Goal: Transaction & Acquisition: Purchase product/service

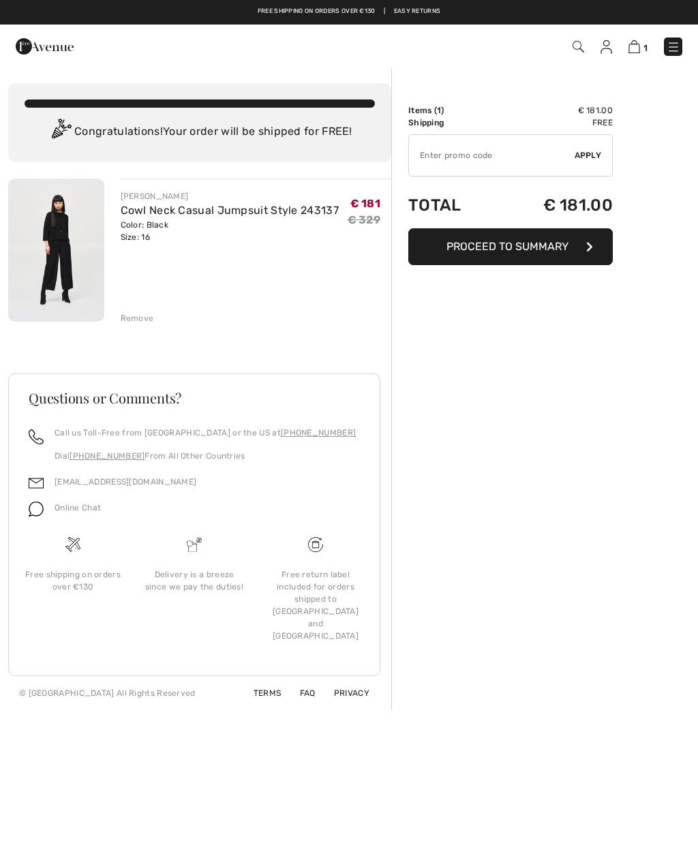
click at [602, 235] on button "Proceed to Summary" at bounding box center [510, 246] width 205 height 37
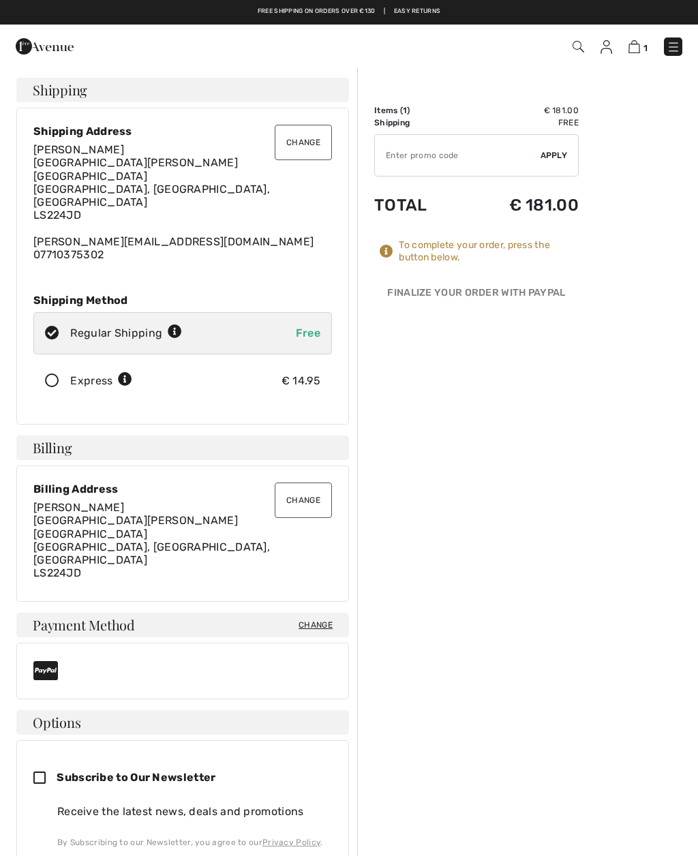
click at [610, 46] on img at bounding box center [607, 47] width 12 height 14
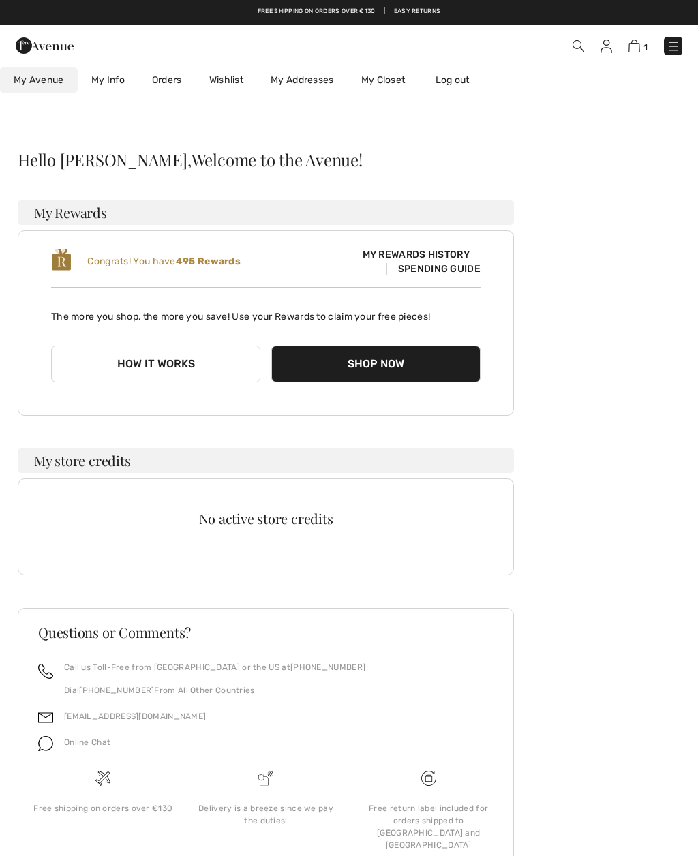
click at [573, 48] on img at bounding box center [579, 46] width 12 height 12
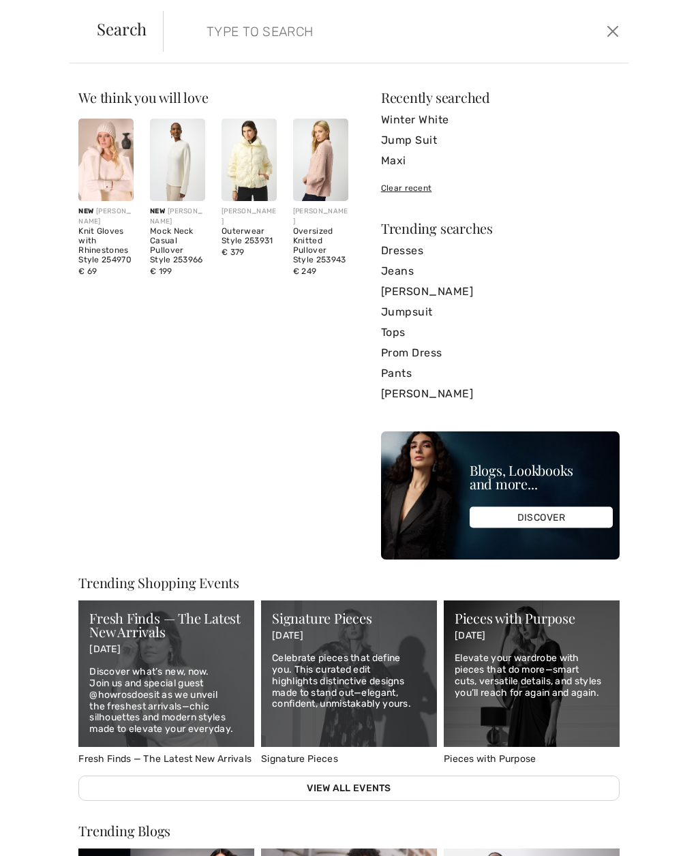
click at [346, 31] on input "search" at bounding box center [348, 31] width 305 height 41
click at [427, 140] on link "Jump Suit" at bounding box center [500, 140] width 239 height 20
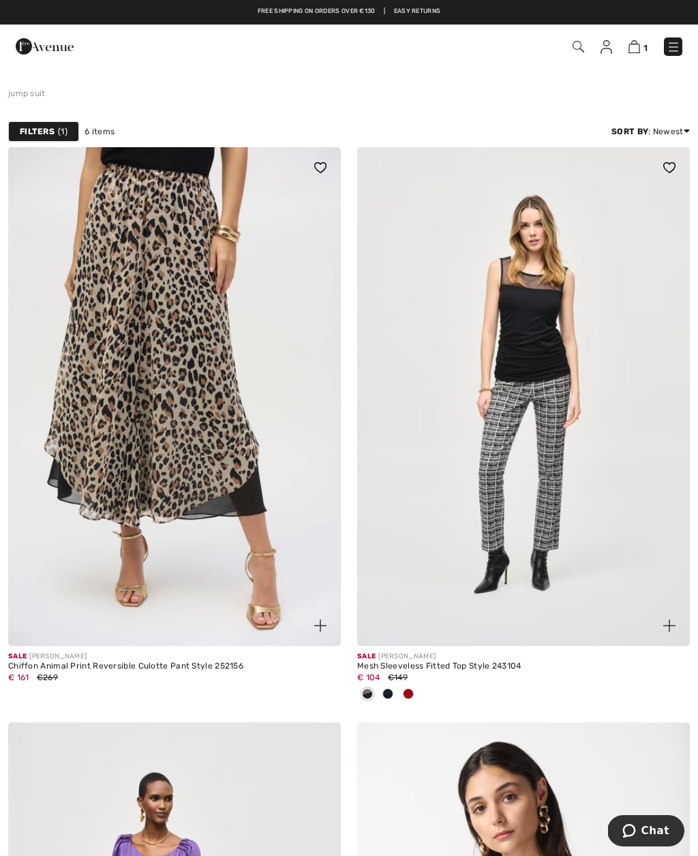
click at [574, 42] on img at bounding box center [579, 47] width 12 height 12
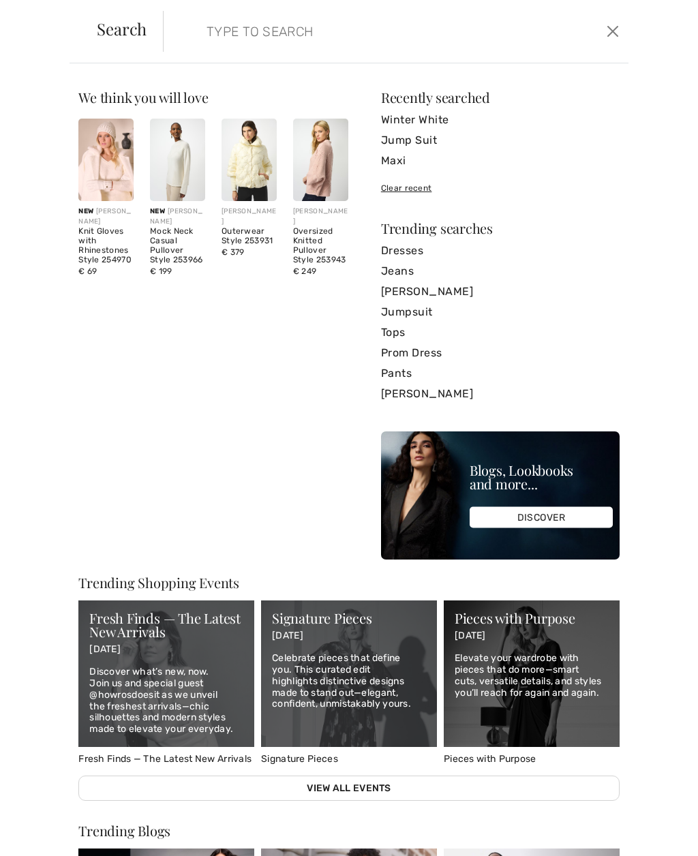
click at [429, 308] on link "Jumpsuit" at bounding box center [500, 312] width 239 height 20
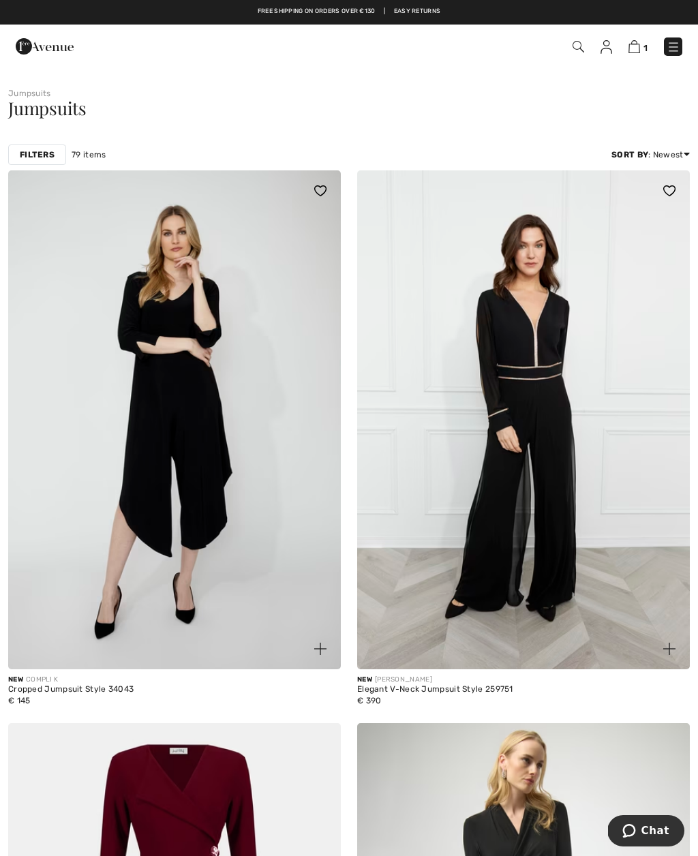
click at [52, 146] on div "Filters" at bounding box center [37, 155] width 58 height 20
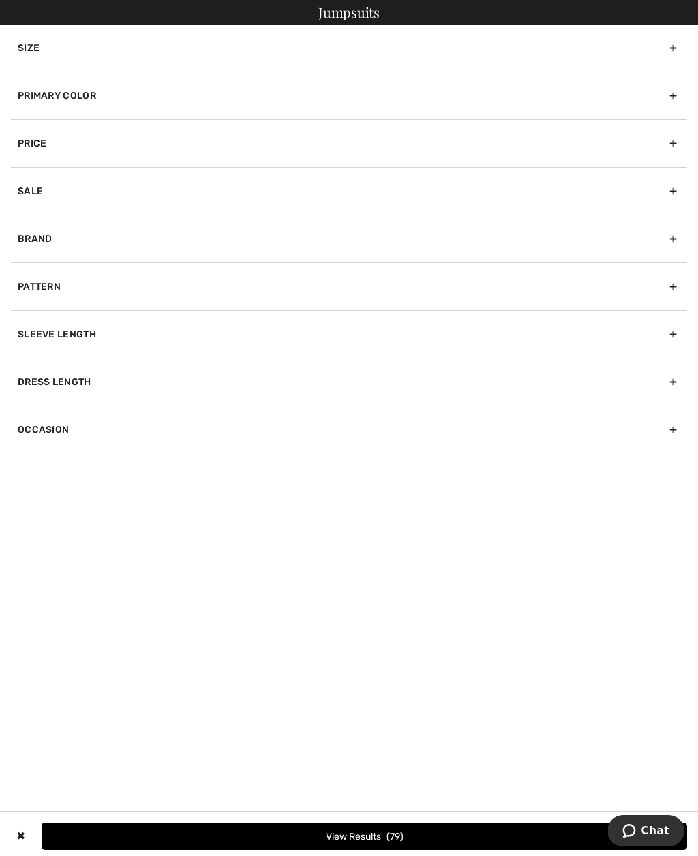
click at [669, 47] on div "Size" at bounding box center [349, 48] width 676 height 47
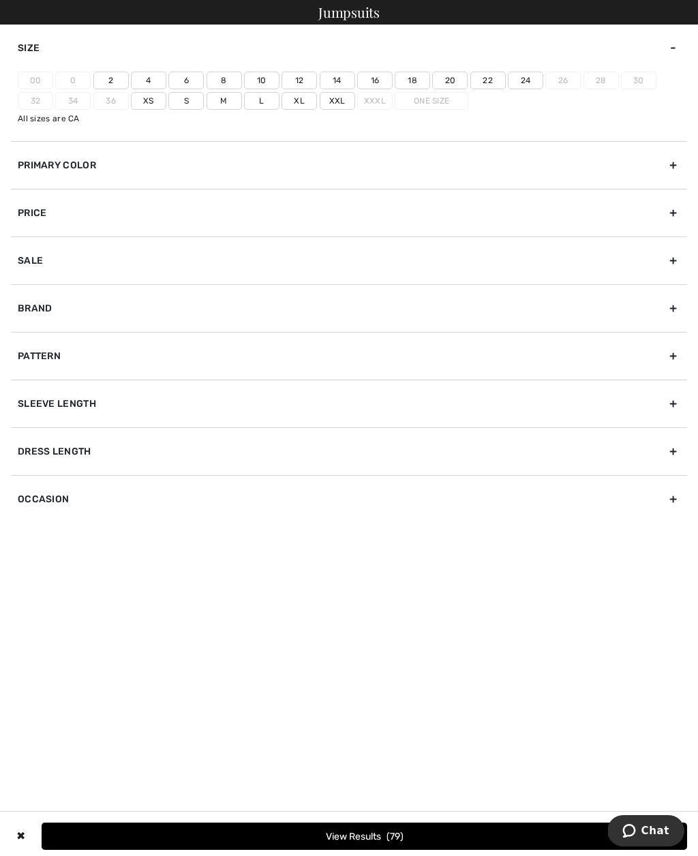
click at [372, 72] on label "16" at bounding box center [374, 81] width 35 height 18
click at [0, 0] on input"] "16" at bounding box center [0, 0] width 0 height 0
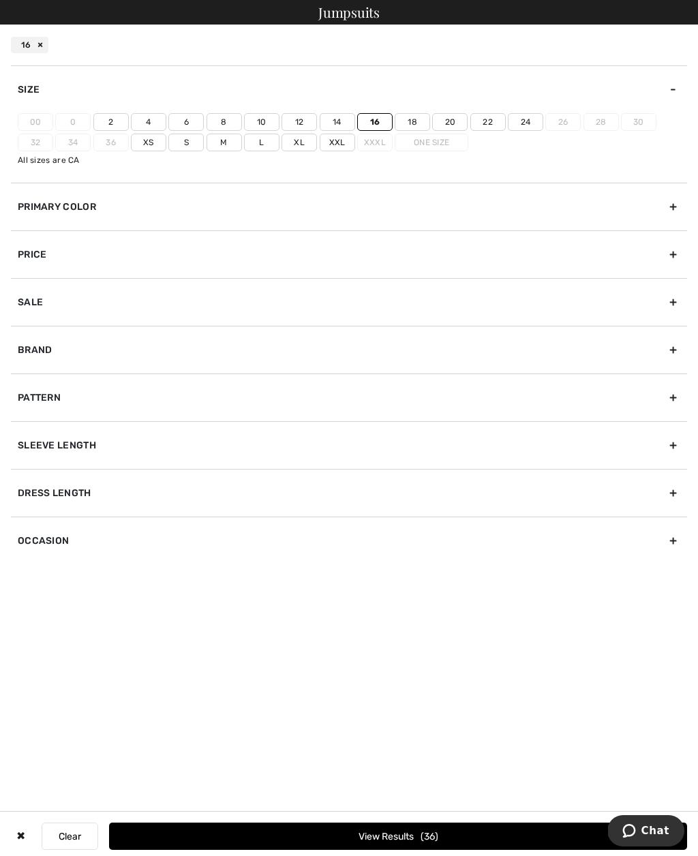
click at [415, 116] on label "18" at bounding box center [412, 122] width 35 height 18
click at [0, 0] on input"] "18" at bounding box center [0, 0] width 0 height 0
click at [300, 143] on label "Xl" at bounding box center [299, 143] width 35 height 18
click at [0, 0] on input"] "Xl" at bounding box center [0, 0] width 0 height 0
click at [419, 835] on button "View Results 47" at bounding box center [398, 836] width 578 height 27
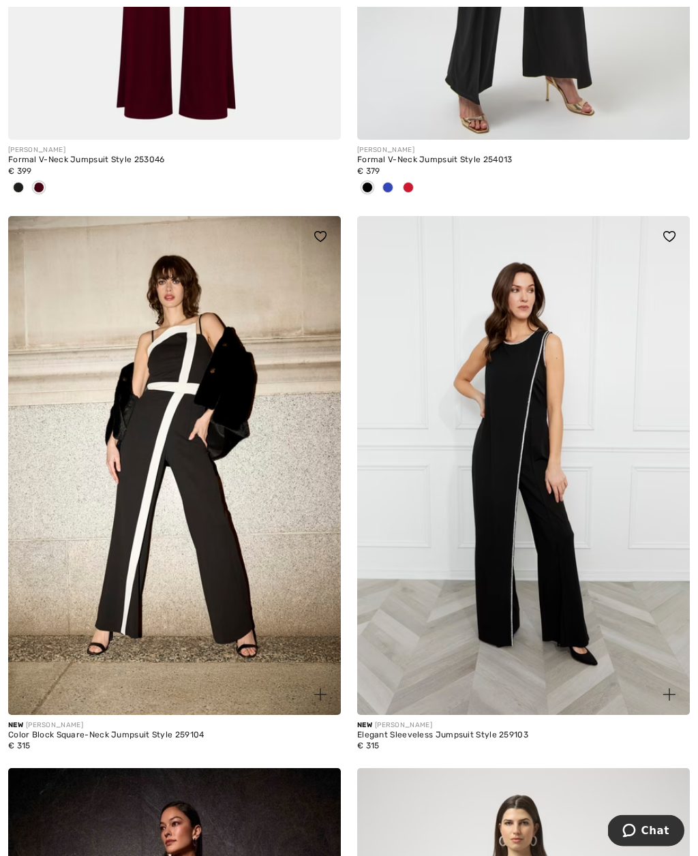
scroll to position [1086, 0]
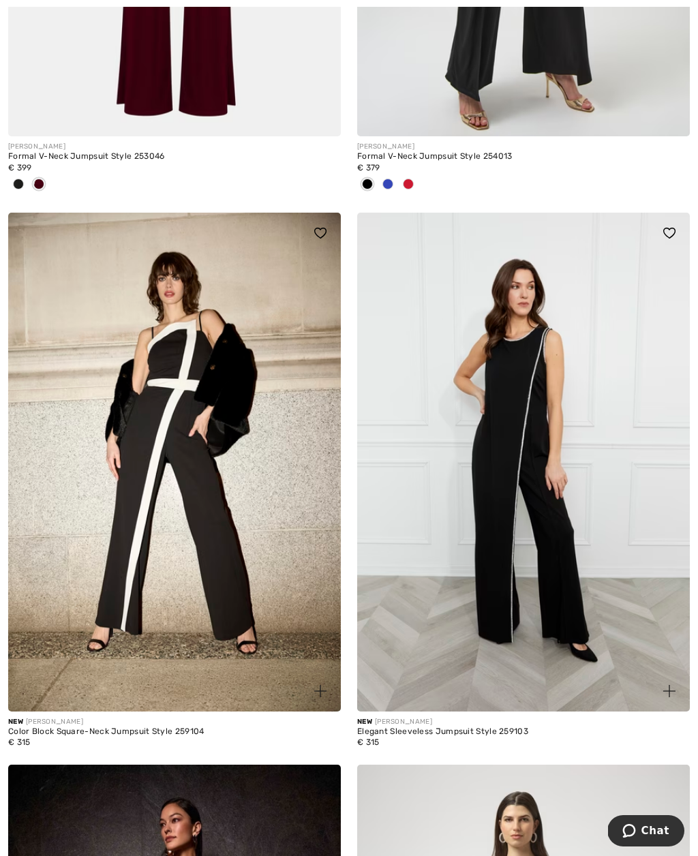
click at [589, 591] on img at bounding box center [523, 462] width 333 height 499
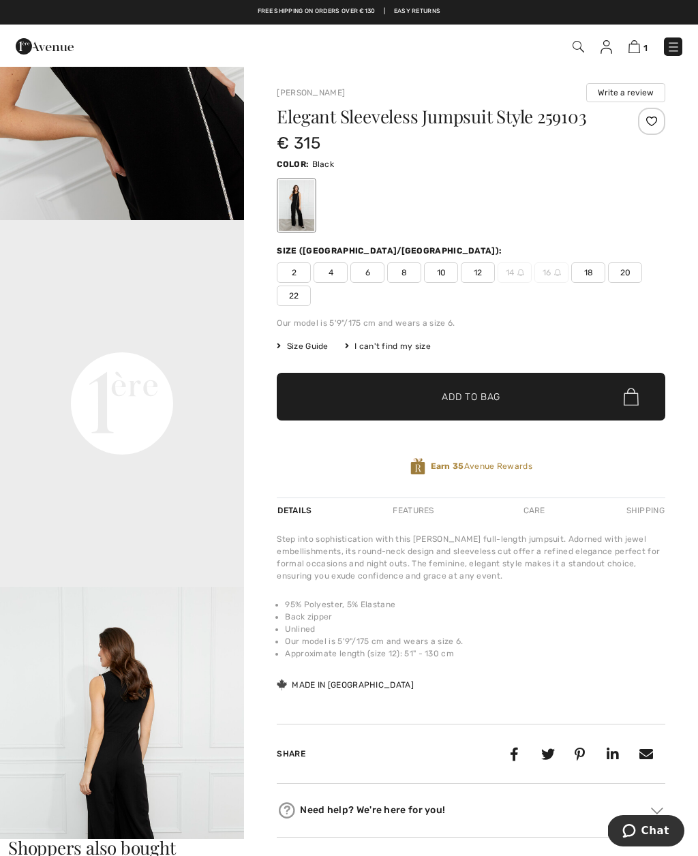
scroll to position [581, 0]
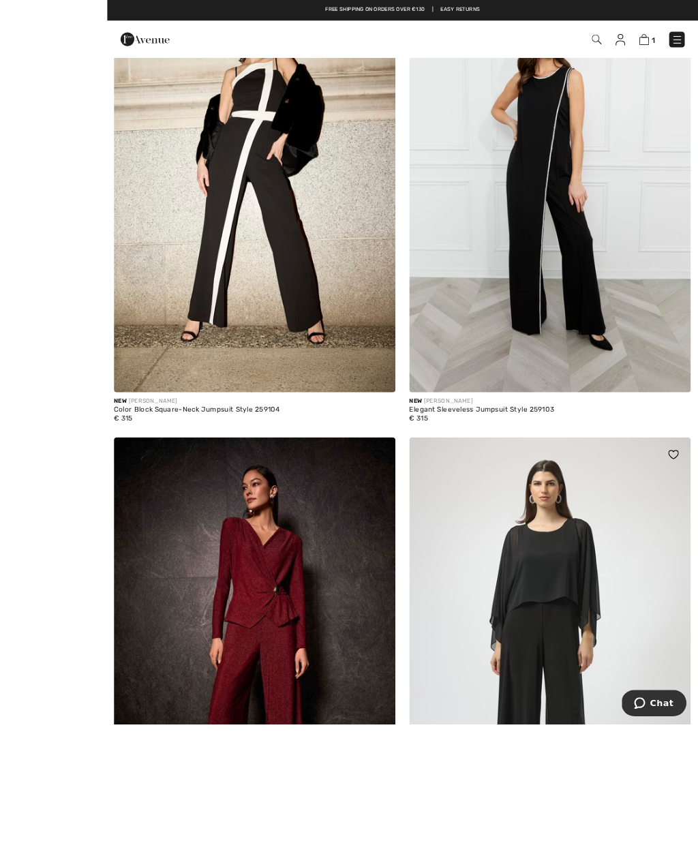
scroll to position [1563, 0]
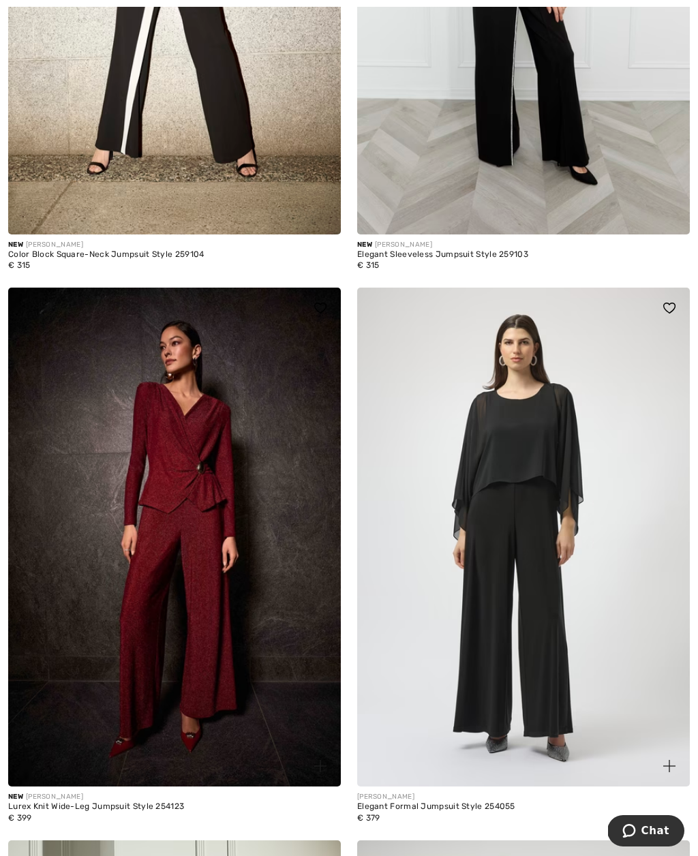
click at [603, 599] on img at bounding box center [523, 537] width 333 height 499
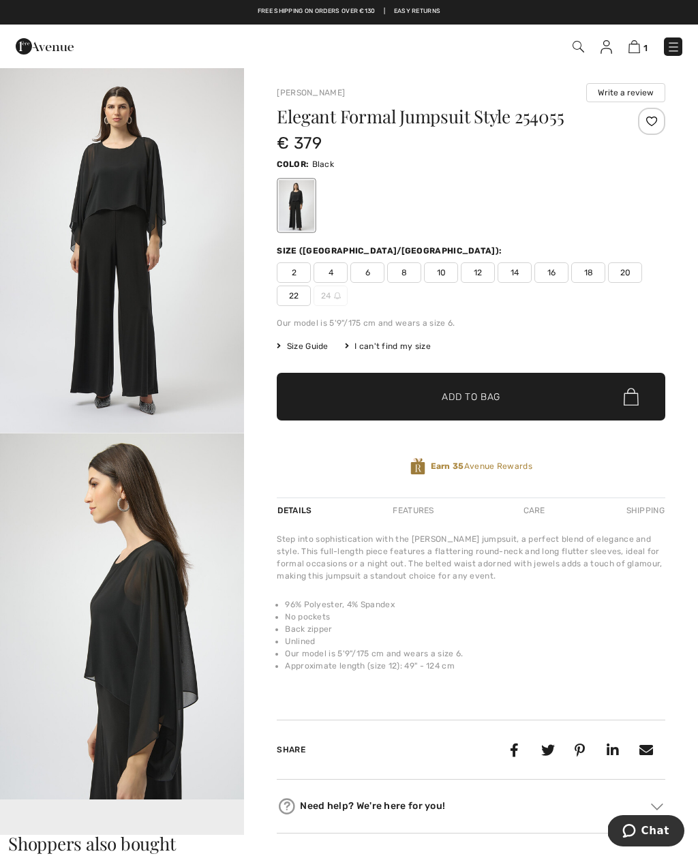
click at [181, 668] on img "2 / 5" at bounding box center [122, 617] width 244 height 366
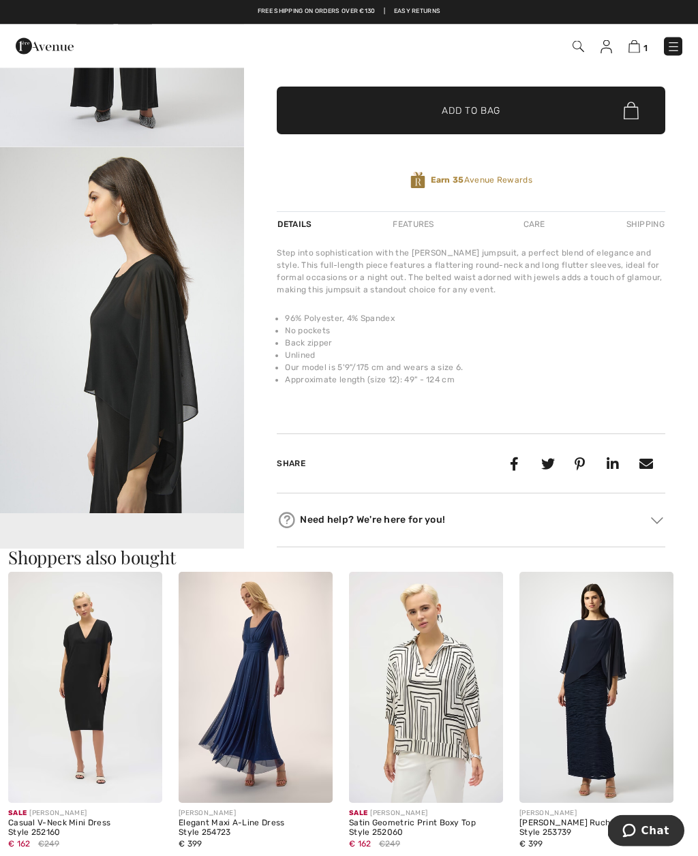
scroll to position [287, 0]
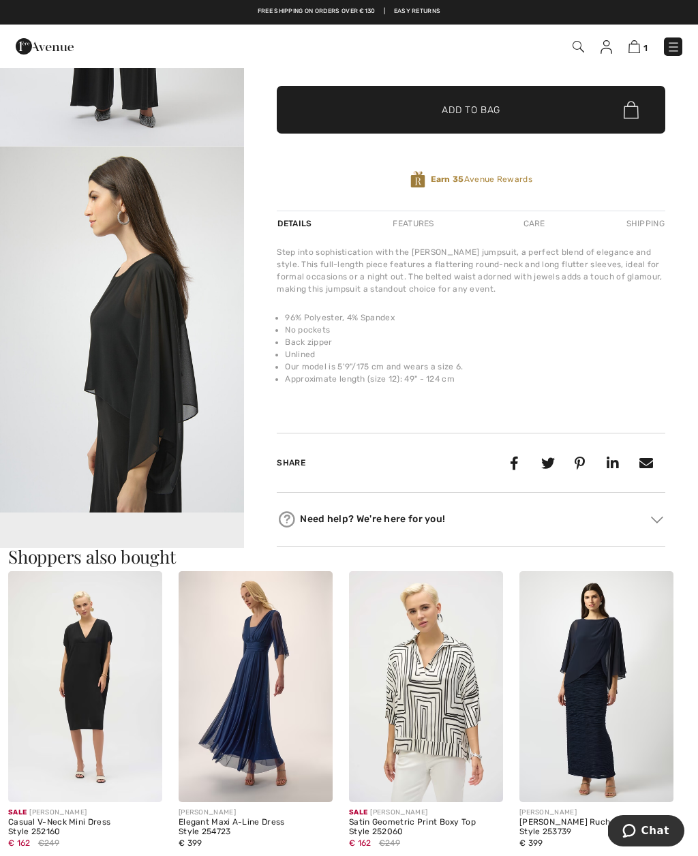
click at [210, 529] on video "Your browser does not support the video tag." at bounding box center [122, 574] width 244 height 122
click at [172, 520] on video "Your browser does not support the video tag." at bounding box center [122, 574] width 244 height 122
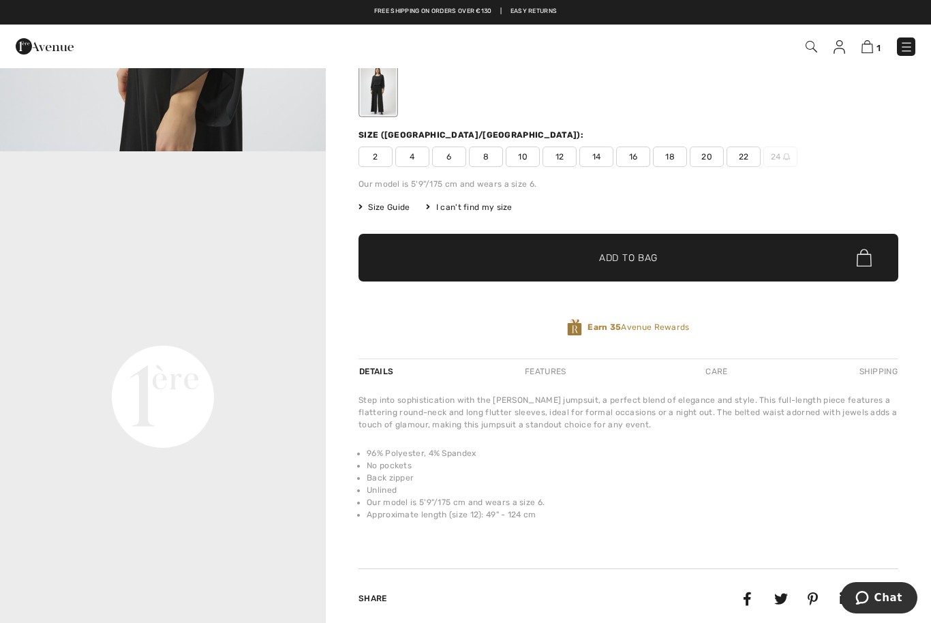
scroll to position [0, 0]
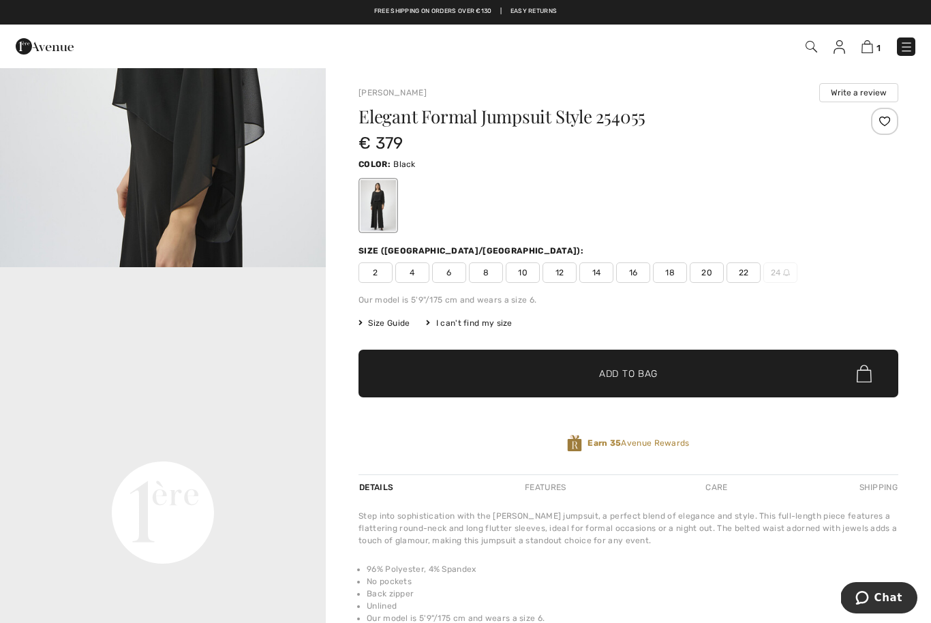
click at [636, 272] on span "16" at bounding box center [633, 273] width 34 height 20
click at [698, 117] on div at bounding box center [884, 121] width 27 height 27
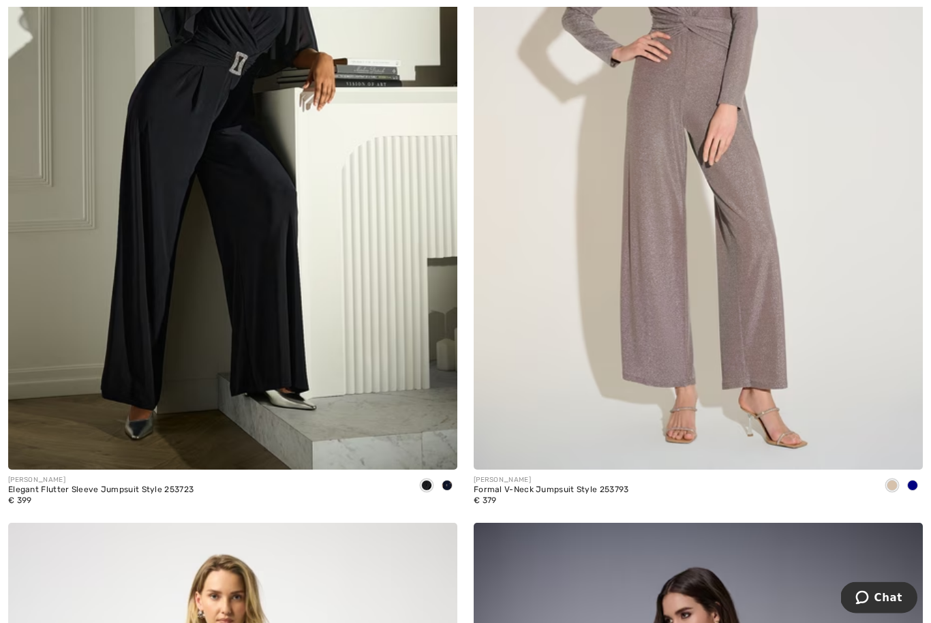
scroll to position [3286, 0]
click at [193, 478] on div "JOSEPH RIBKOFF Elegant Flutter Sleeve Jumpsuit Style 253723 € 399" at bounding box center [232, 497] width 449 height 54
click at [250, 480] on div "JOSEPH RIBKOFF Elegant Flutter Sleeve Jumpsuit Style 253723 € 399" at bounding box center [232, 497] width 449 height 54
click at [438, 443] on img at bounding box center [437, 449] width 12 height 12
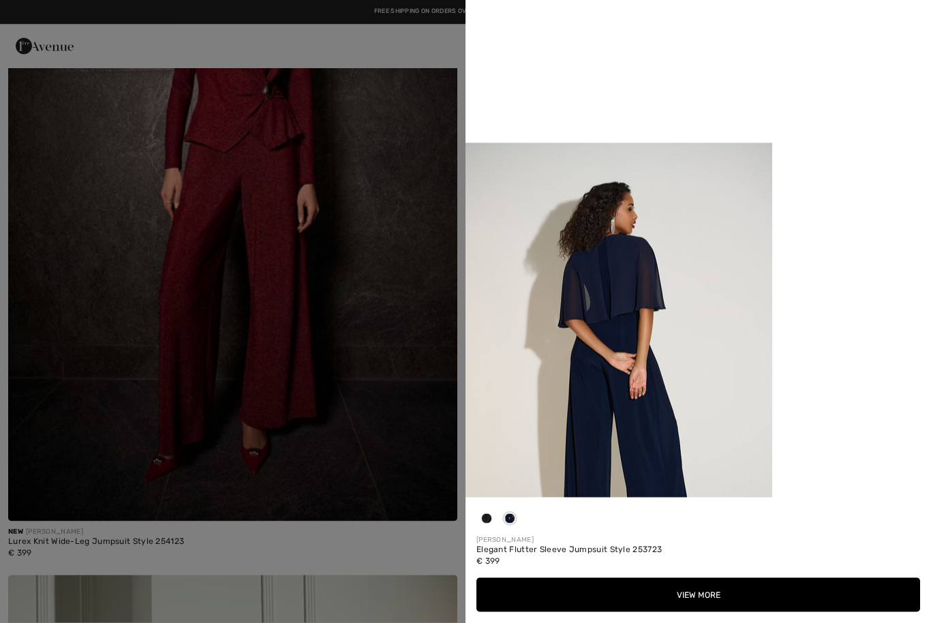
scroll to position [2495, 0]
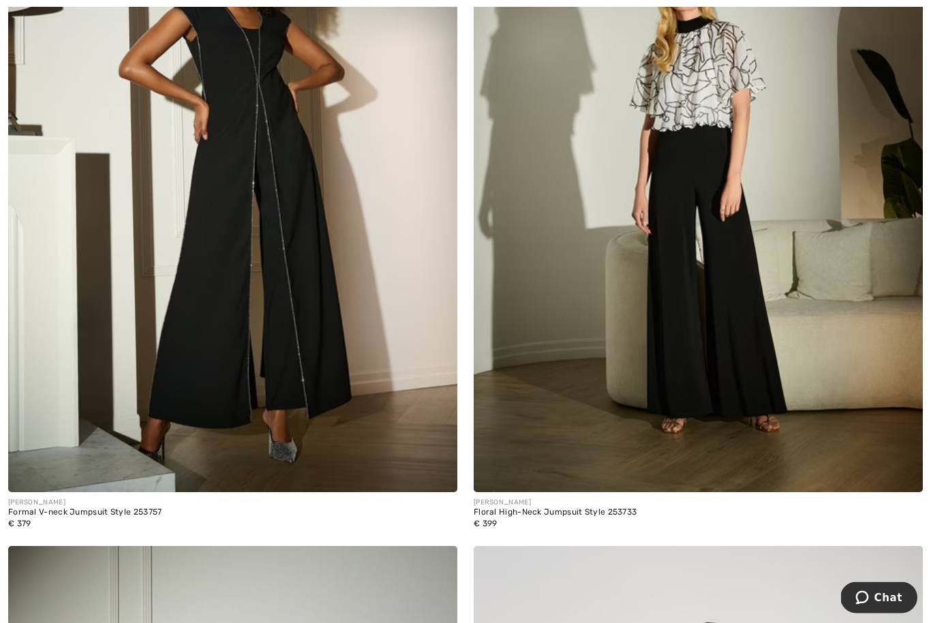
scroll to position [5588, 0]
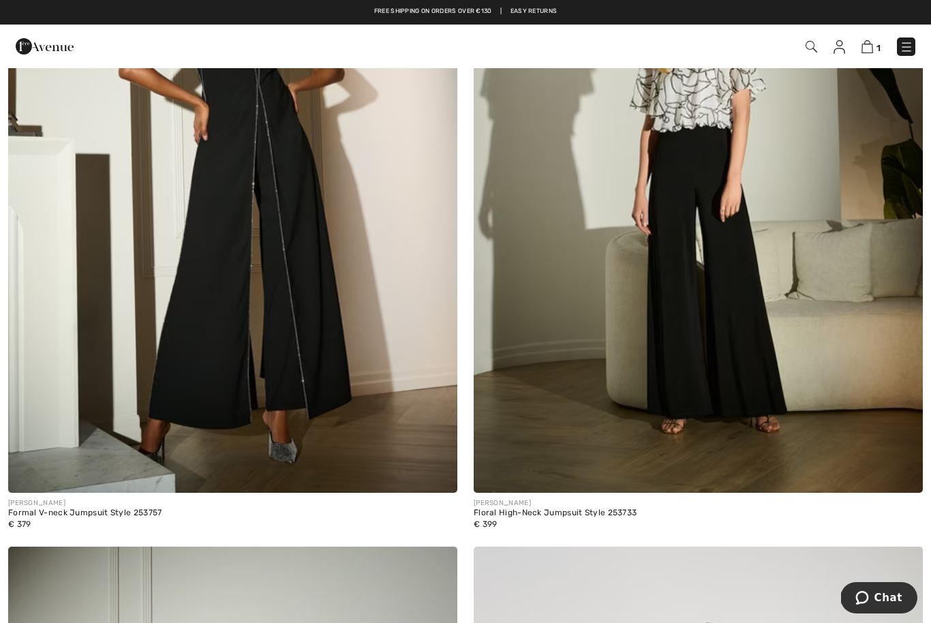
click at [147, 518] on div "€ 379" at bounding box center [85, 524] width 154 height 12
click at [29, 509] on div "Formal V-neck Jumpsuit Style 253757" at bounding box center [85, 514] width 154 height 10
click at [428, 466] on span at bounding box center [436, 472] width 27 height 27
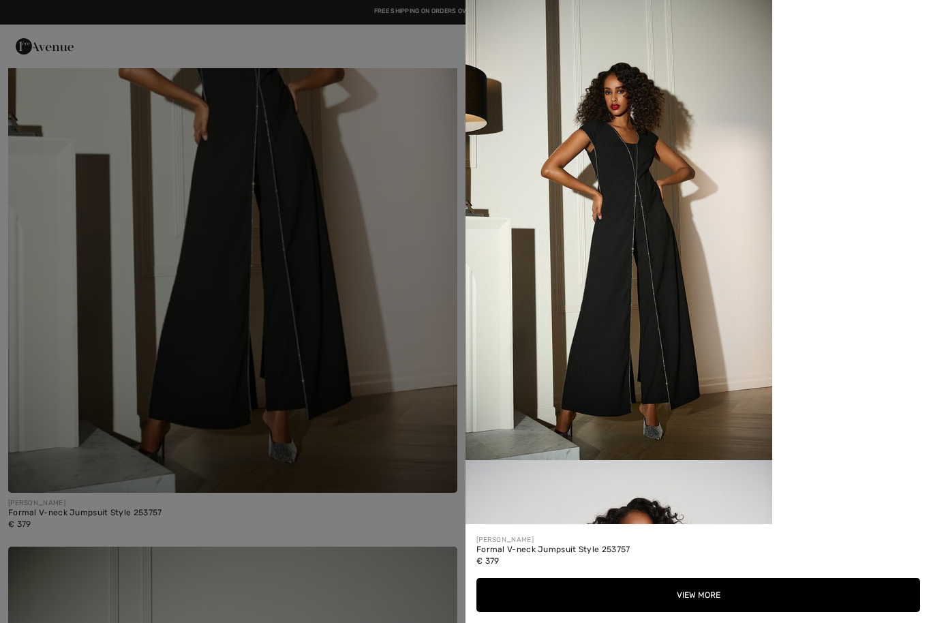
scroll to position [0, 0]
click at [408, 383] on div at bounding box center [465, 311] width 931 height 623
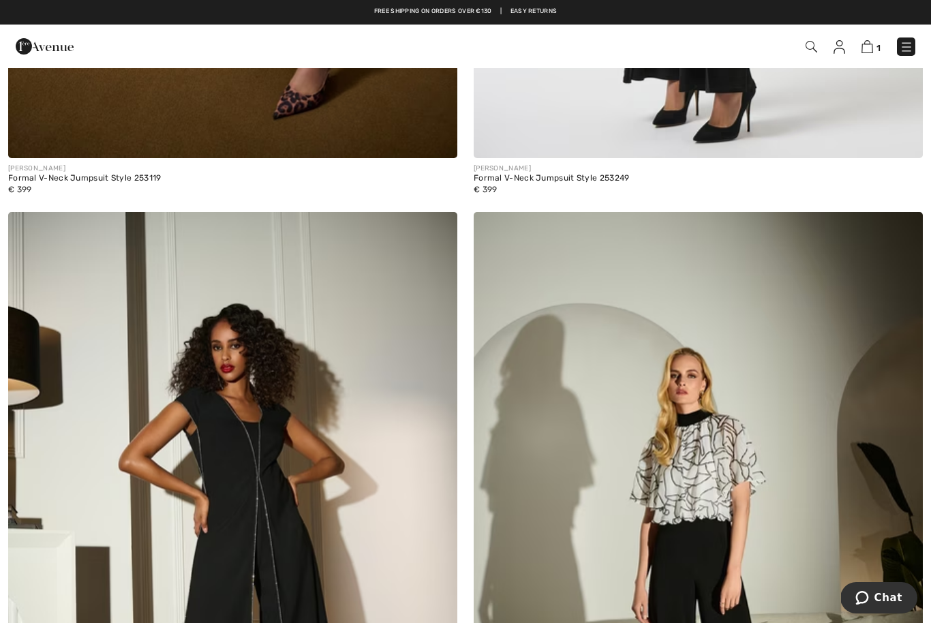
scroll to position [5194, 0]
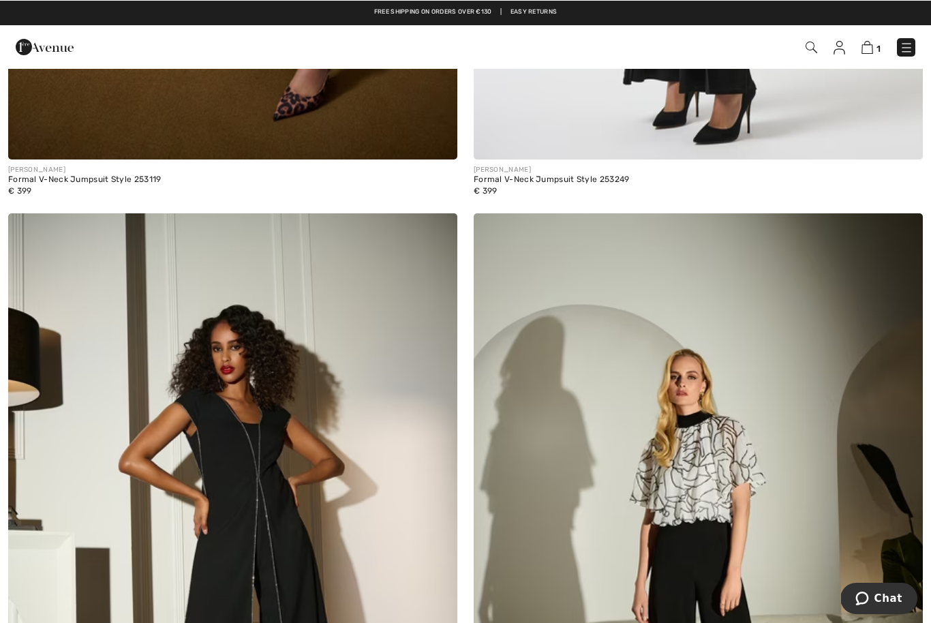
click at [441, 228] on img at bounding box center [437, 233] width 12 height 11
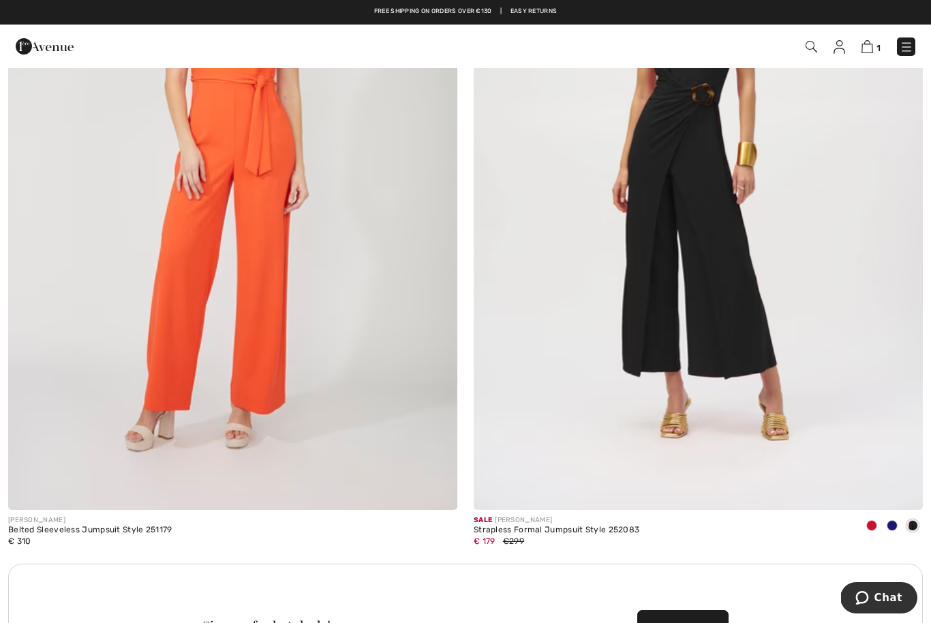
scroll to position [8477, 0]
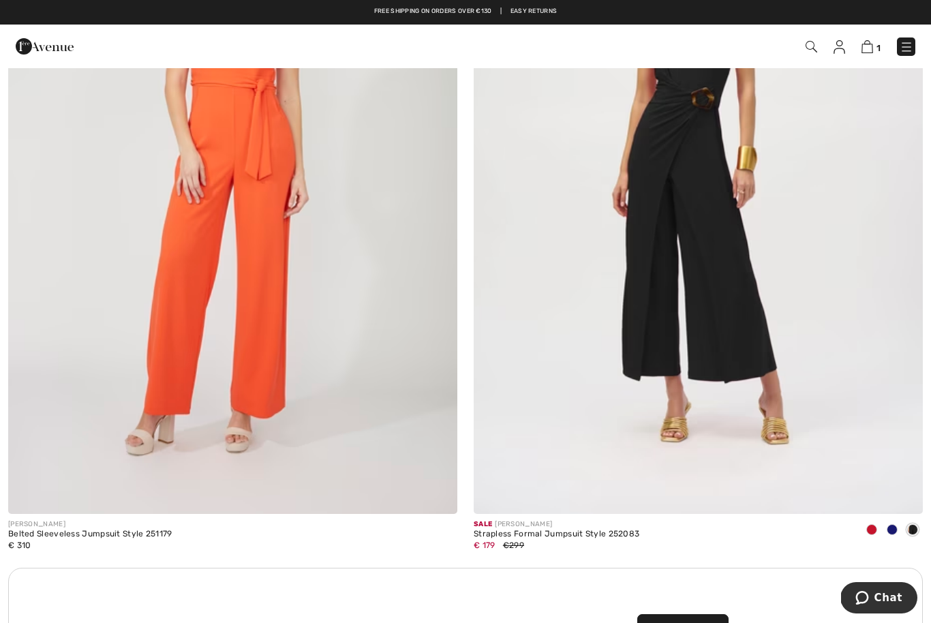
click at [611, 539] on div "€ 179 €299" at bounding box center [557, 545] width 166 height 12
click at [509, 541] on span "€299" at bounding box center [513, 546] width 21 height 10
click at [490, 542] on span "€ 179" at bounding box center [485, 546] width 22 height 10
click at [535, 545] on div "€ 179 €299" at bounding box center [557, 545] width 166 height 12
click at [906, 488] on img at bounding box center [903, 494] width 12 height 12
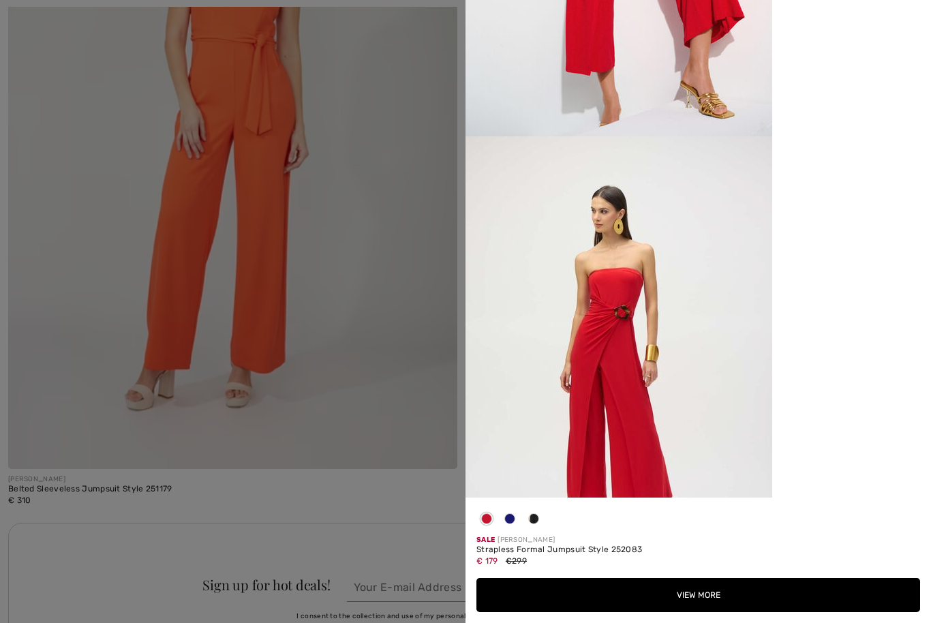
scroll to position [322, 0]
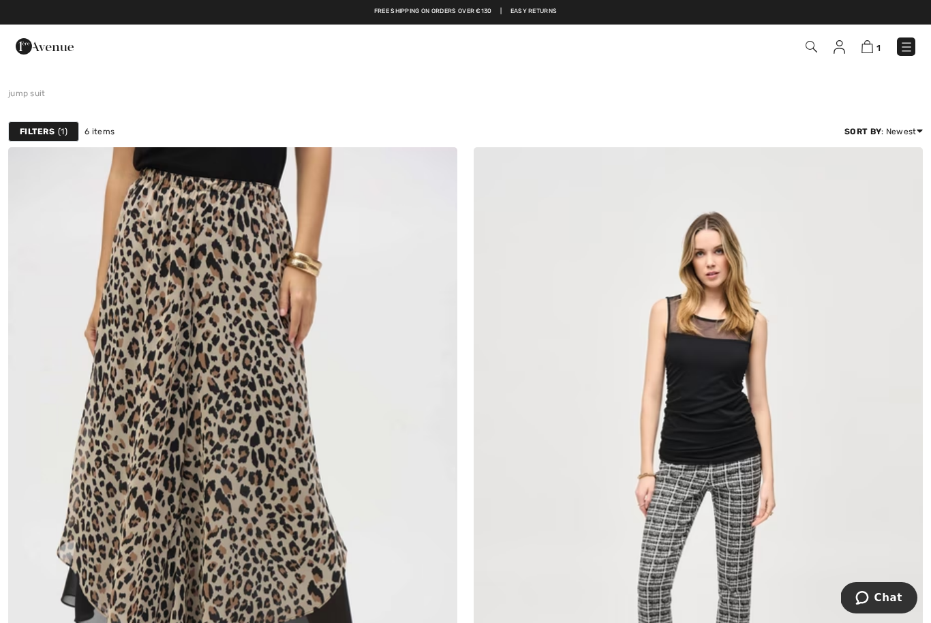
click at [58, 54] on img at bounding box center [45, 46] width 58 height 27
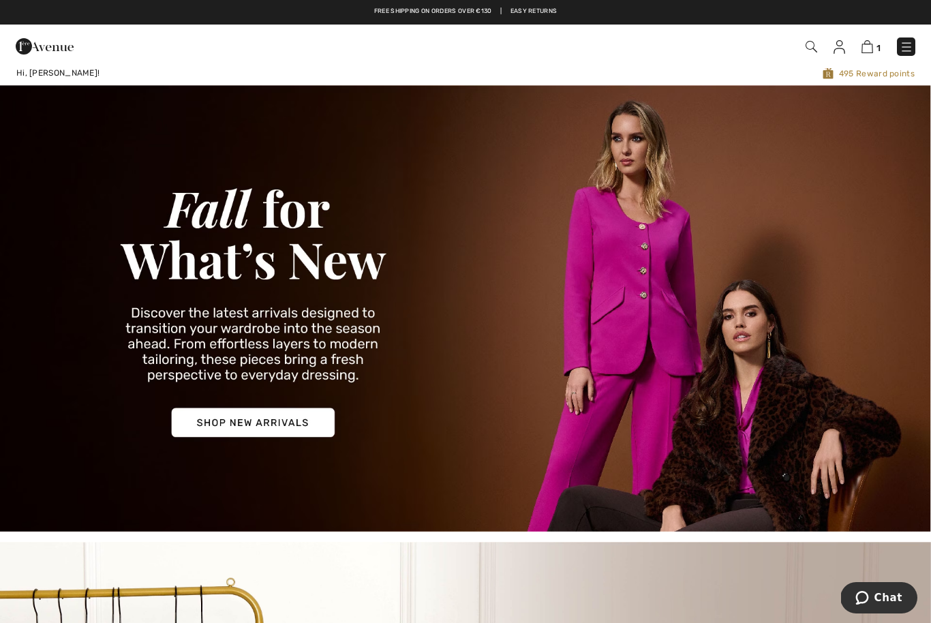
click at [305, 423] on img at bounding box center [465, 308] width 931 height 447
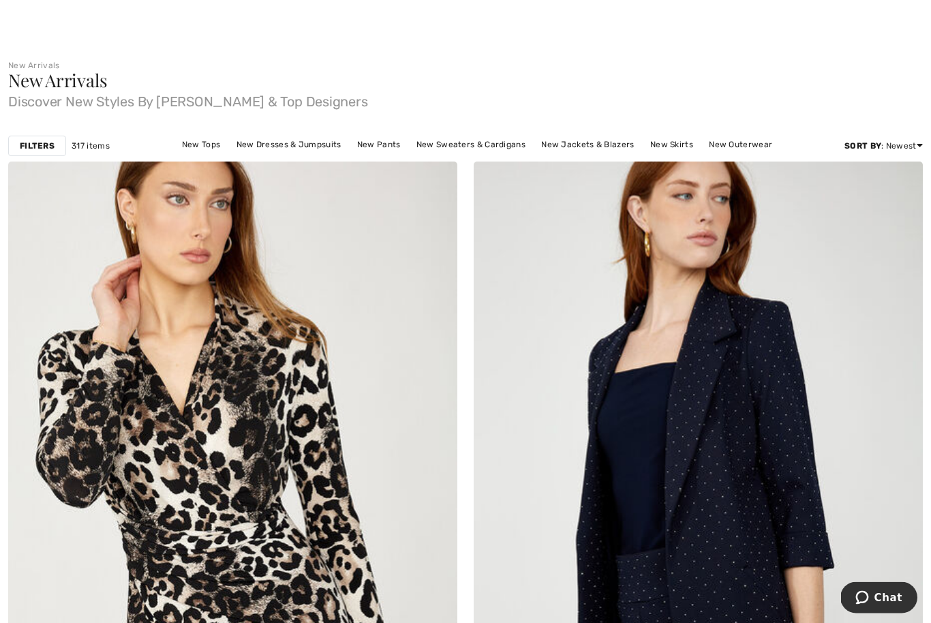
scroll to position [28, 0]
click at [320, 151] on link "New Dresses & Jumpsuits" at bounding box center [289, 145] width 119 height 18
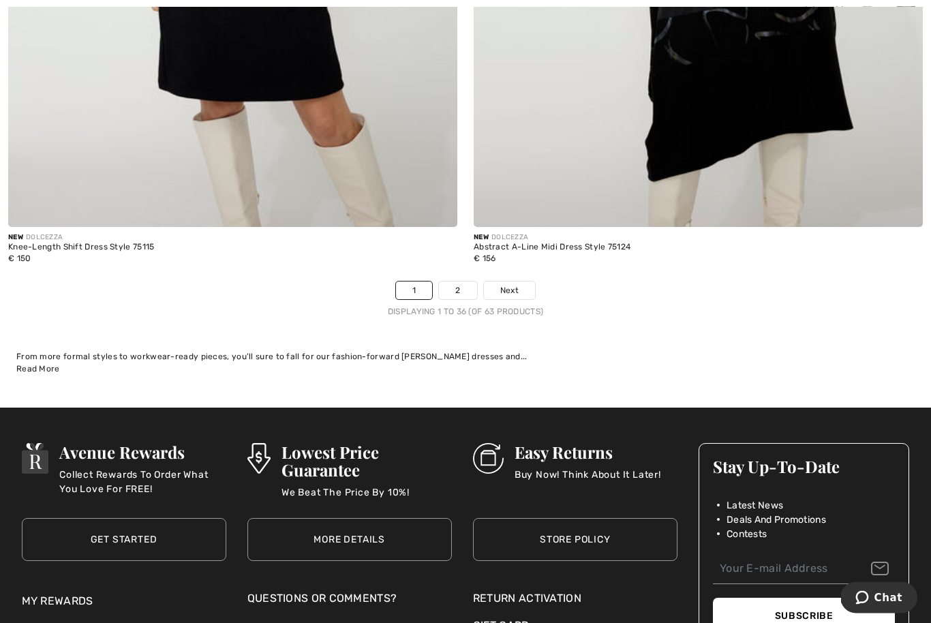
scroll to position [13310, 0]
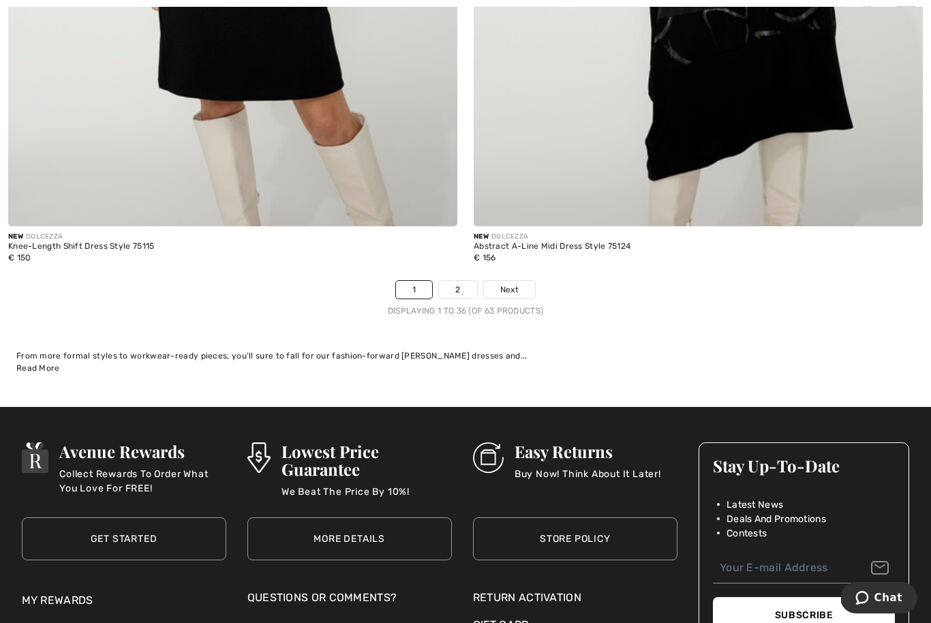
click at [522, 281] on link "Next" at bounding box center [509, 290] width 51 height 18
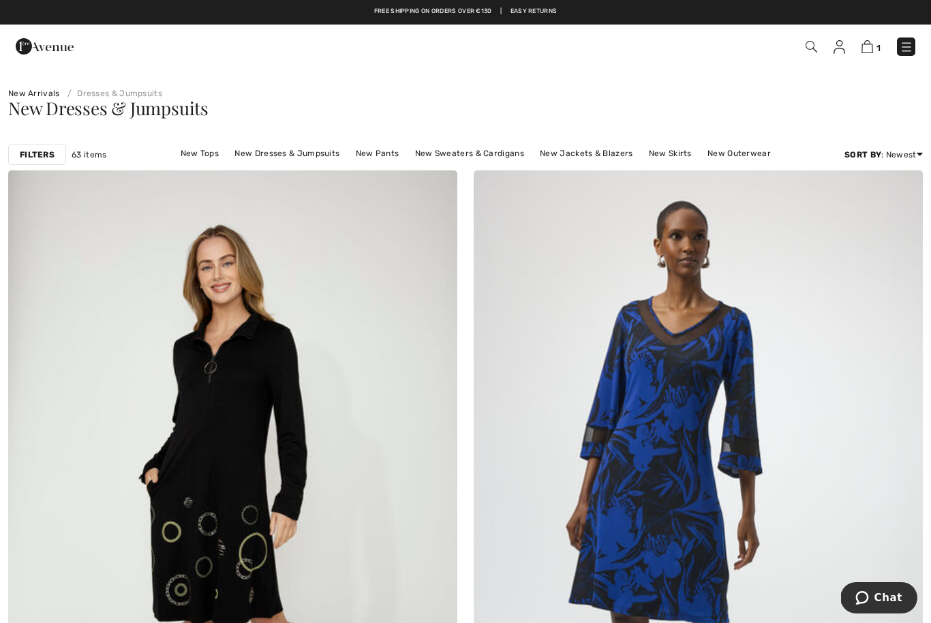
click at [475, 147] on link "New Sweaters & Cardigans" at bounding box center [469, 154] width 123 height 18
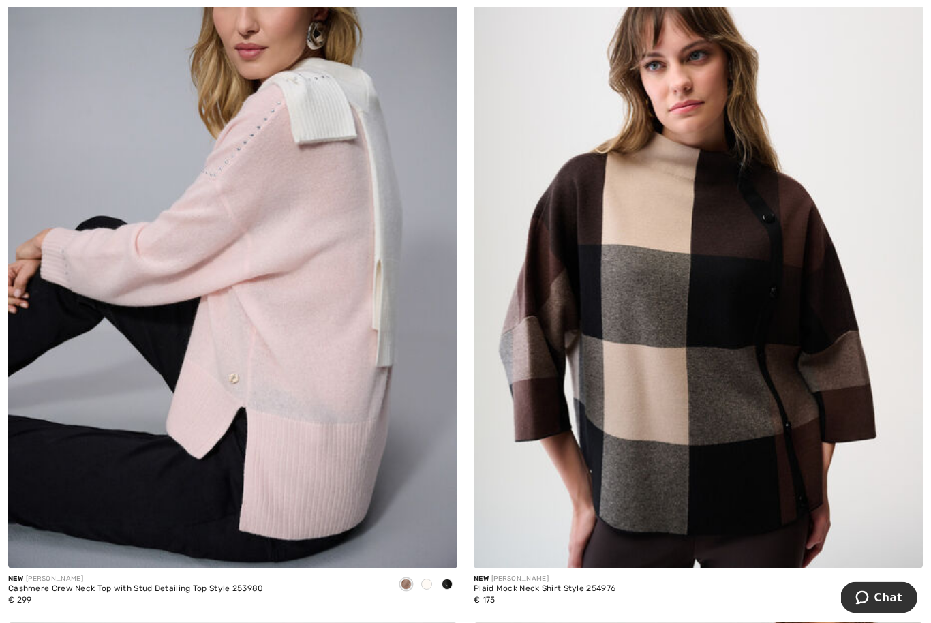
scroll to position [1004, 0]
click at [407, 585] on span at bounding box center [406, 584] width 11 height 11
click at [410, 580] on span at bounding box center [406, 584] width 11 height 11
click at [443, 542] on img at bounding box center [437, 548] width 12 height 12
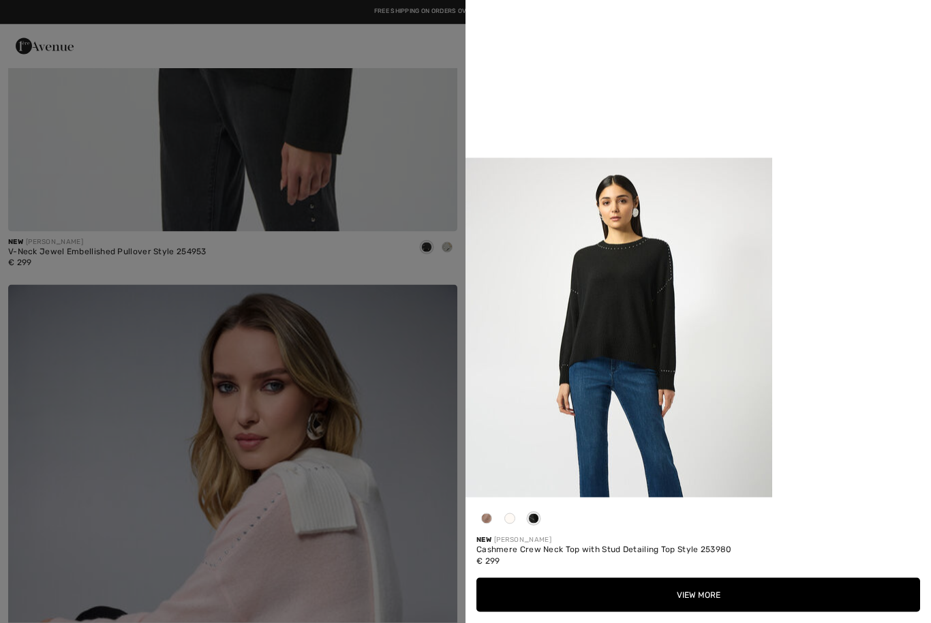
scroll to position [583, 0]
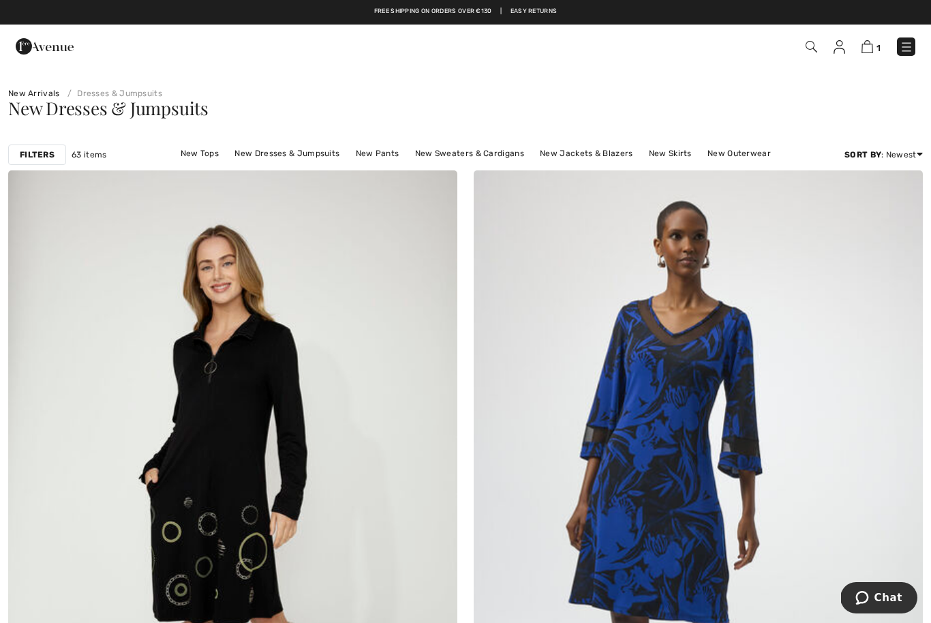
click at [488, 149] on link "New Sweaters & Cardigans" at bounding box center [469, 154] width 123 height 18
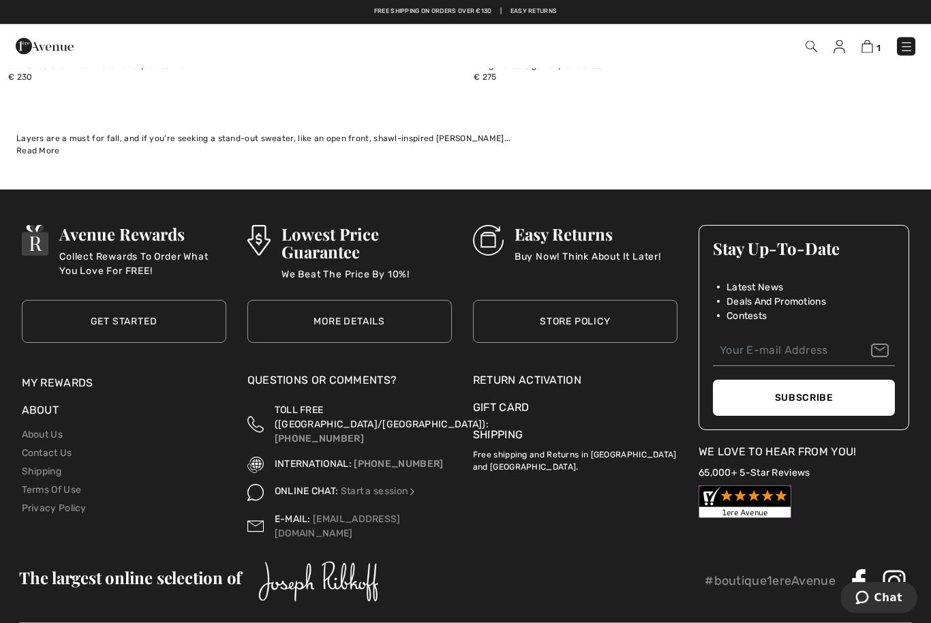
scroll to position [6034, 0]
